Goal: Navigation & Orientation: Find specific page/section

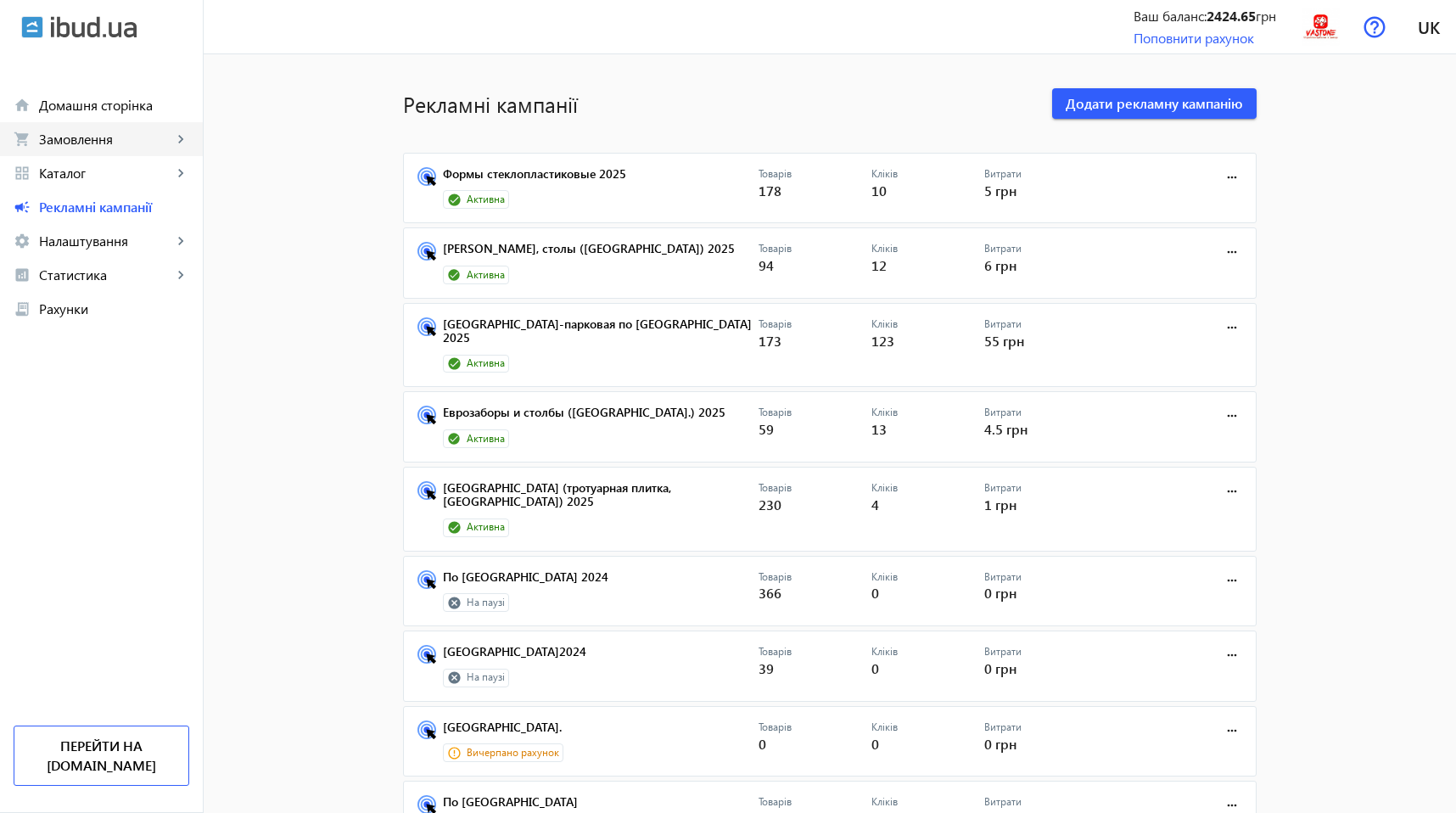
click at [83, 141] on span "Замовлення" at bounding box center [106, 139] width 133 height 17
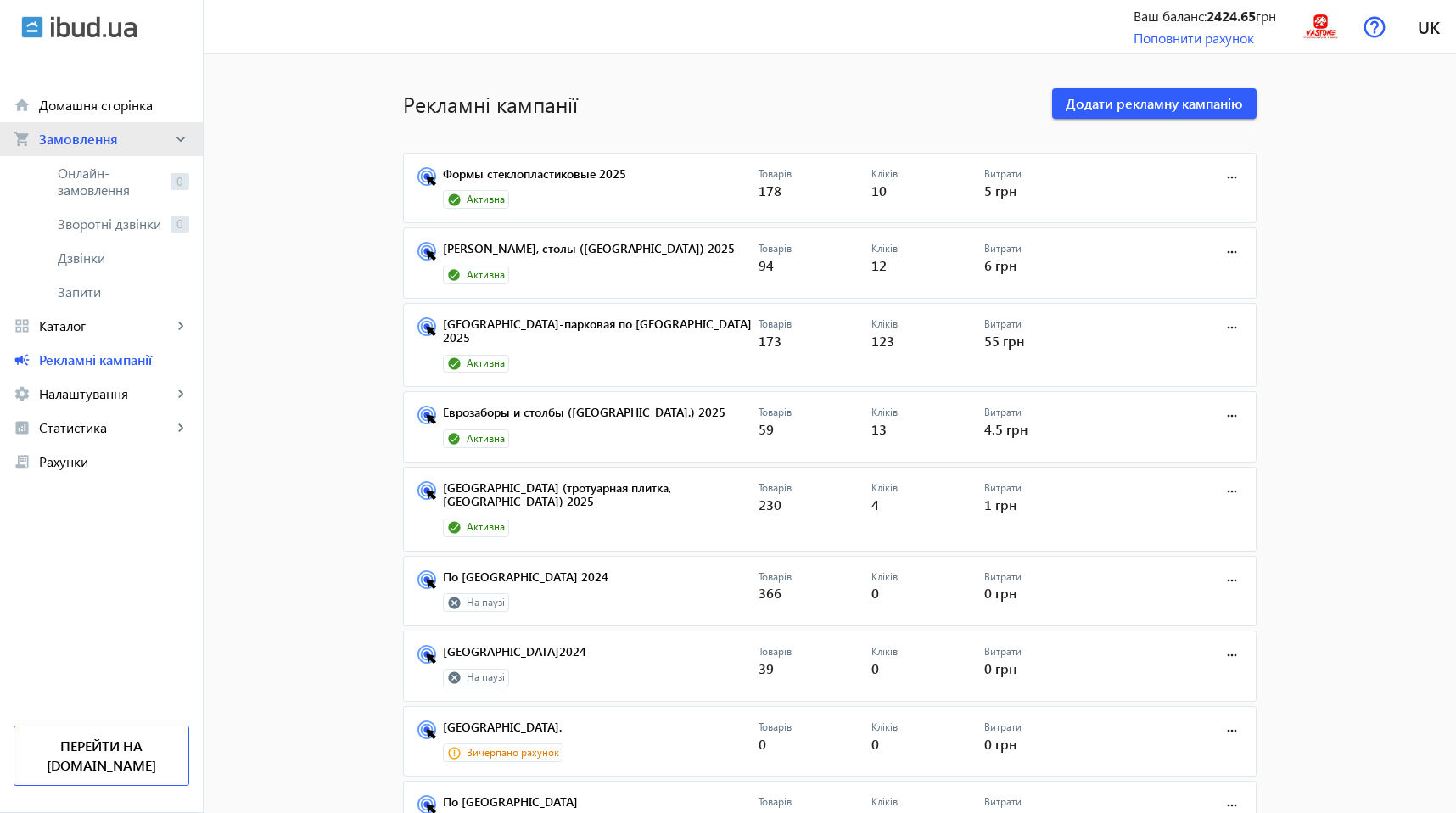
click at [83, 141] on span "Замовлення" at bounding box center [106, 139] width 133 height 17
